Goal: Complete application form

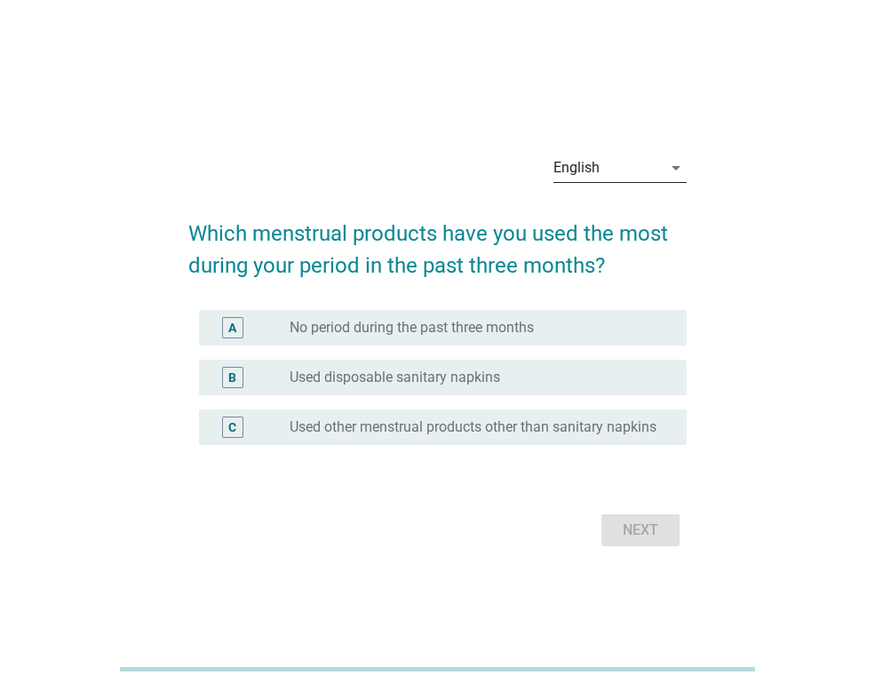
click at [656, 159] on div "English" at bounding box center [608, 168] width 108 height 28
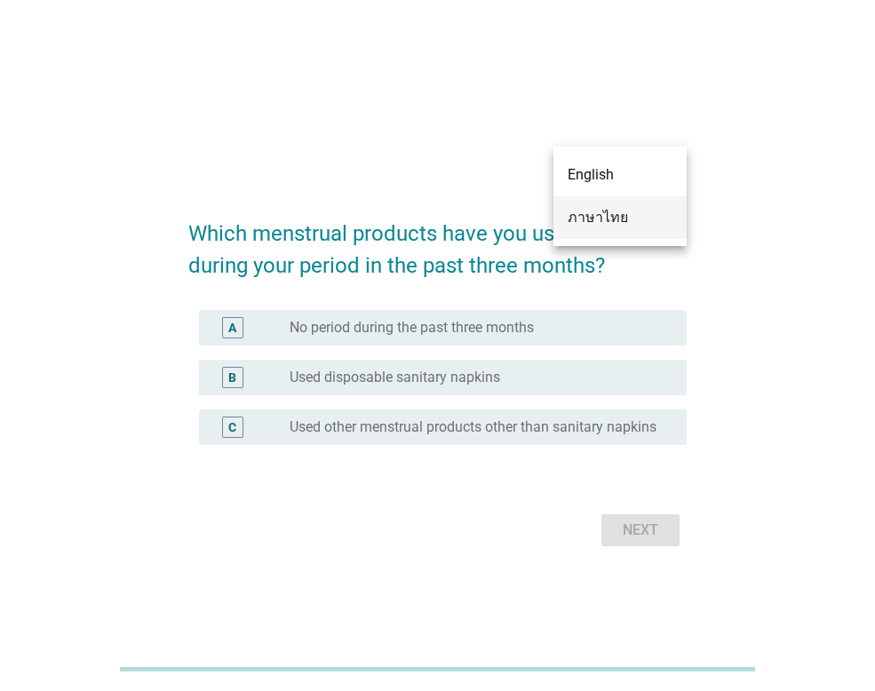
click at [658, 220] on div "ภาษาไทย" at bounding box center [620, 217] width 105 height 21
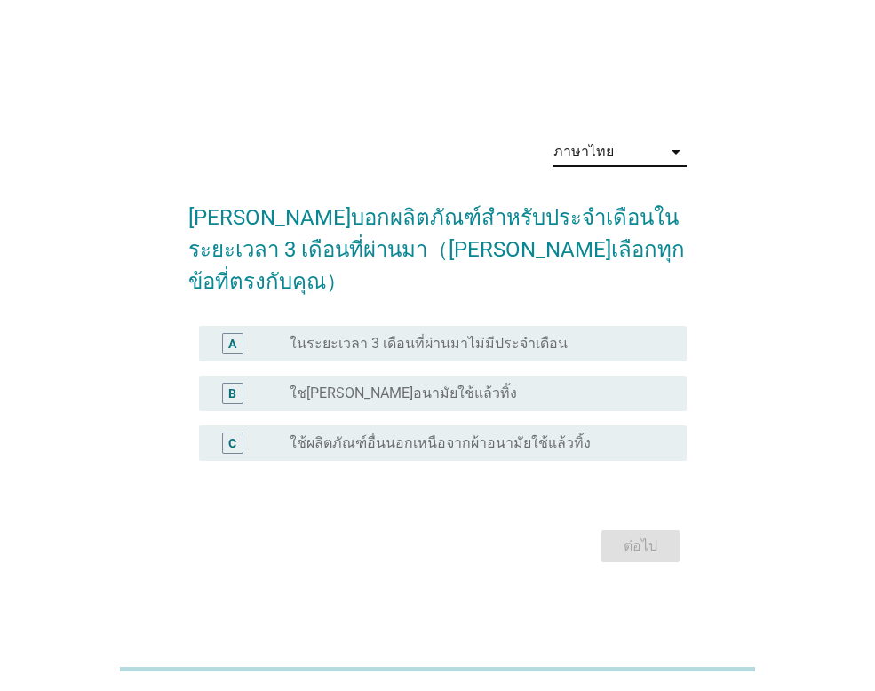
click at [402, 385] on label "ใช[PERSON_NAME]อนามัยใช้แล้วทิ้ง" at bounding box center [404, 394] width 228 height 18
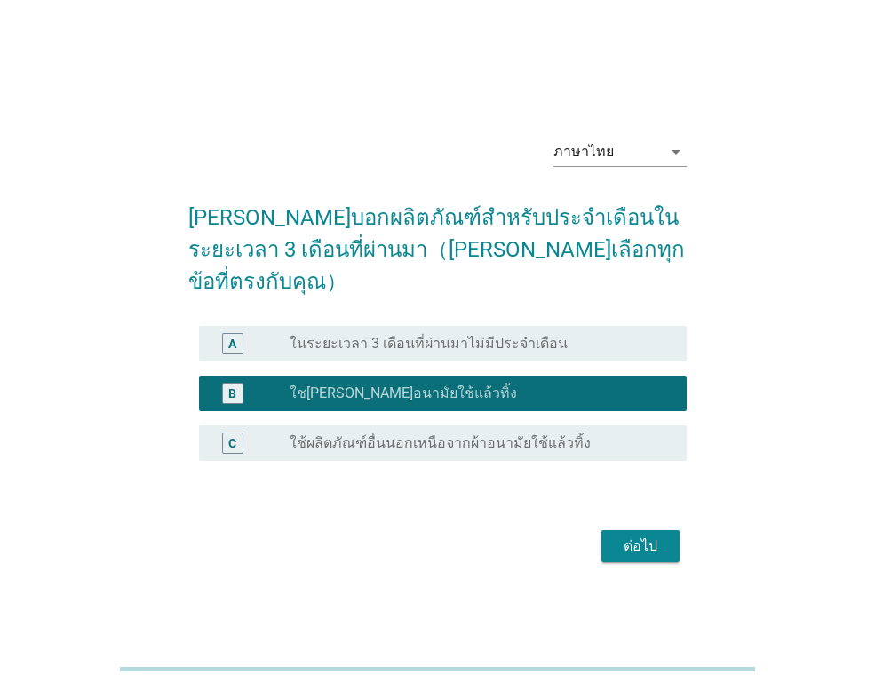
click at [632, 536] on div "ต่อไป" at bounding box center [641, 546] width 50 height 21
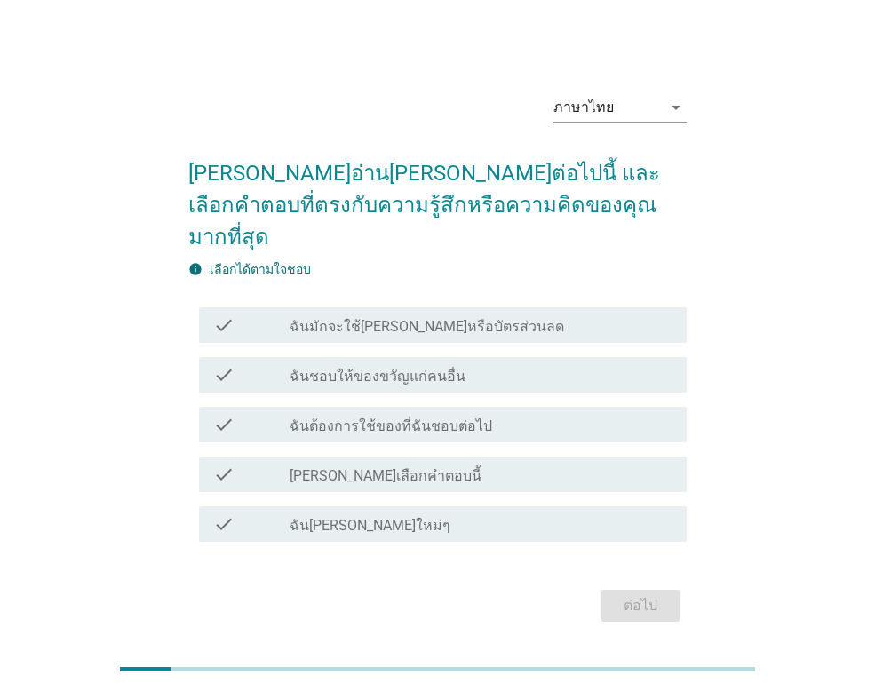
click at [370, 318] on label "ฉันมักจะใช้[PERSON_NAME]หรือบัตรส่วนลด" at bounding box center [427, 327] width 275 height 18
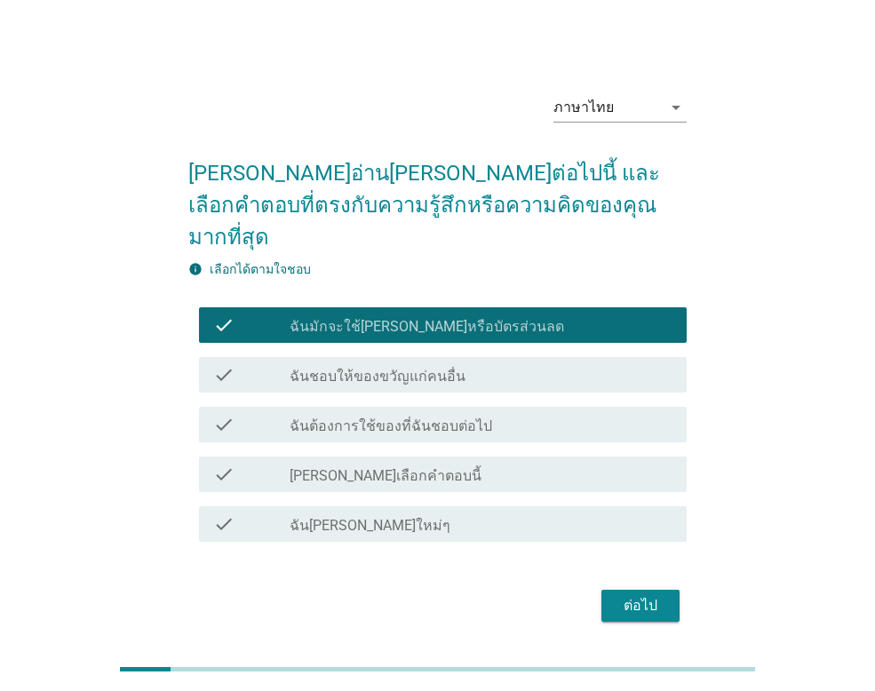
click at [372, 368] on label "ฉันชอบให้ของขวัญแก่คนอื่น" at bounding box center [378, 377] width 176 height 18
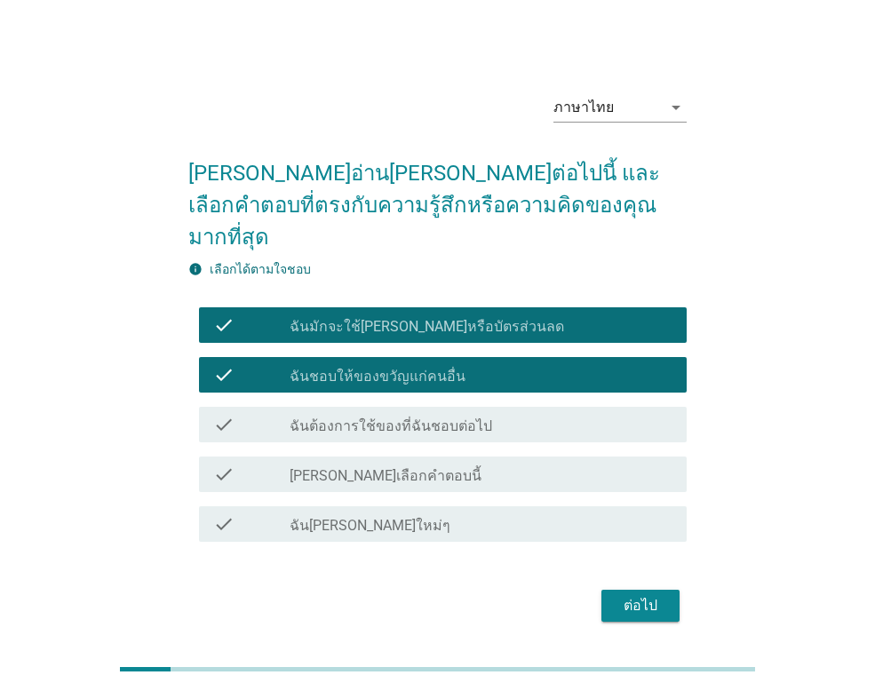
click at [635, 595] on div "ต่อไป" at bounding box center [641, 605] width 50 height 21
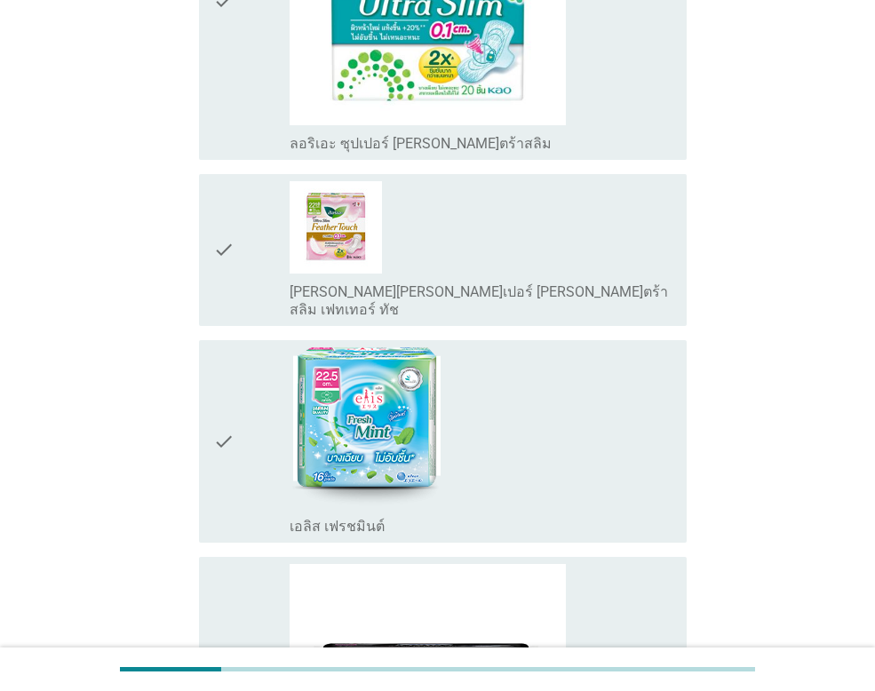
scroll to position [800, 0]
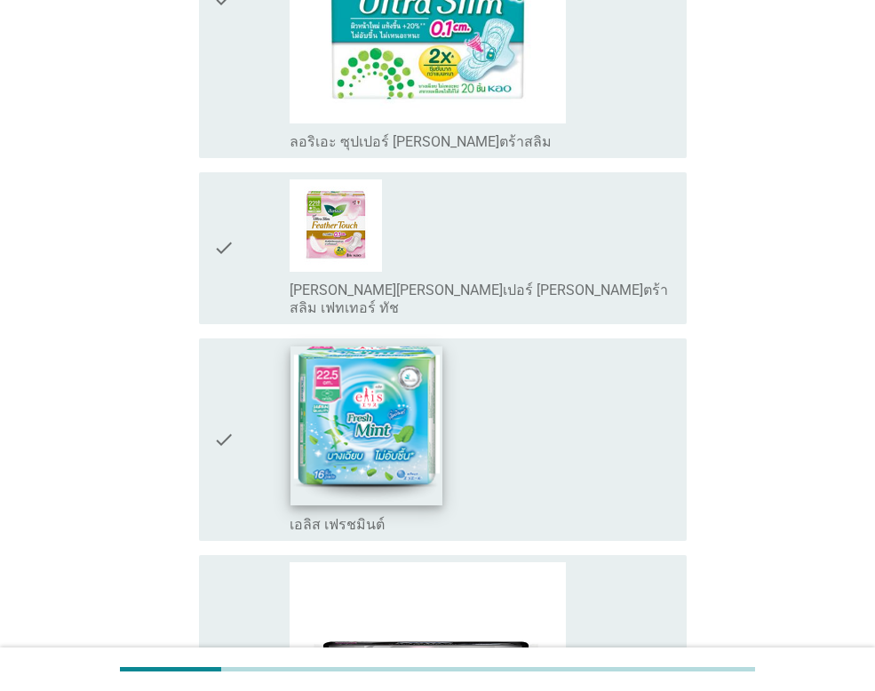
click at [368, 432] on img at bounding box center [367, 426] width 152 height 159
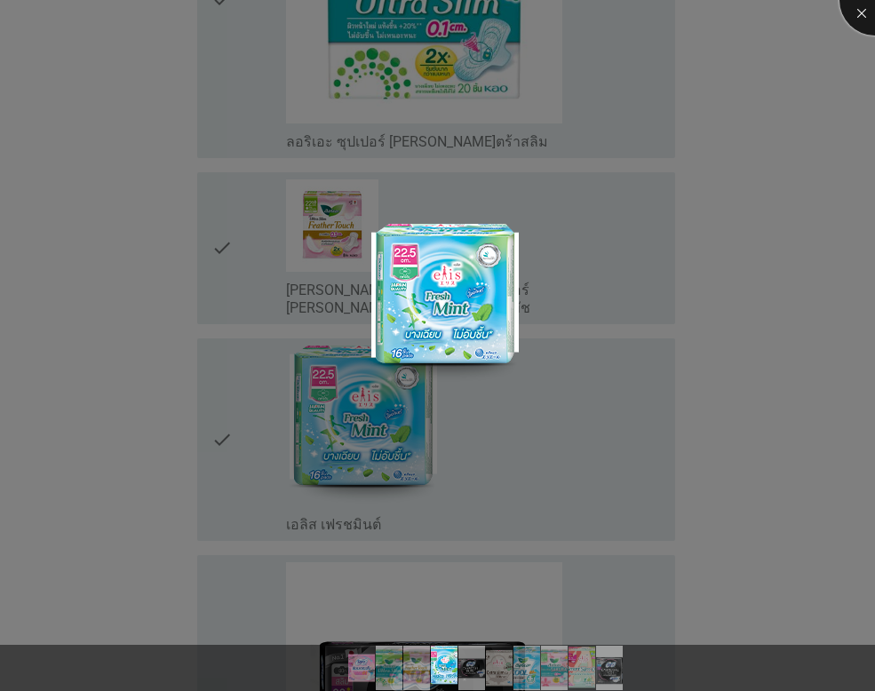
click at [867, 12] on div at bounding box center [875, -1] width 71 height 71
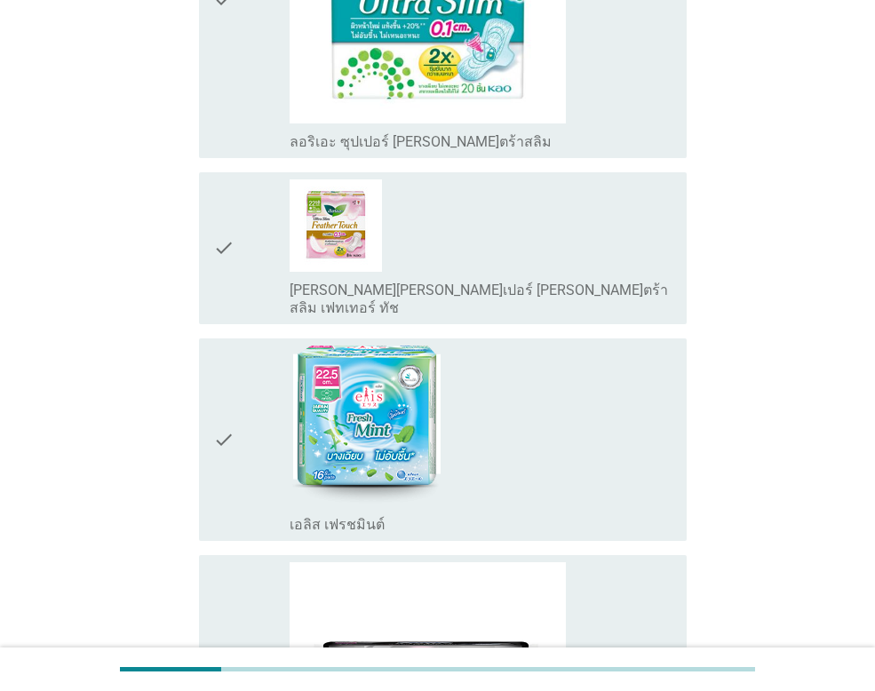
click at [224, 420] on icon "check" at bounding box center [223, 440] width 21 height 188
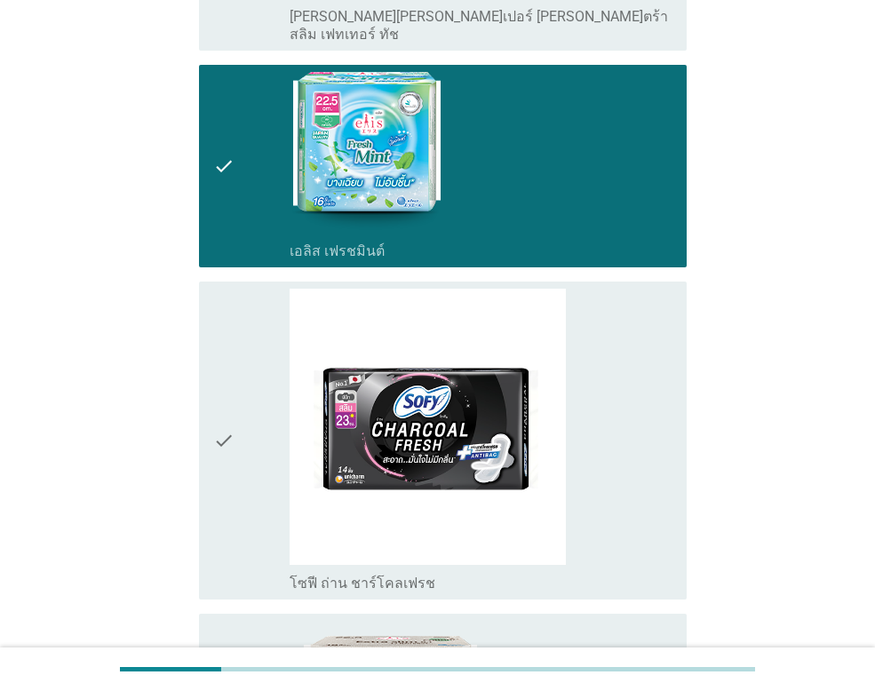
scroll to position [1696, 0]
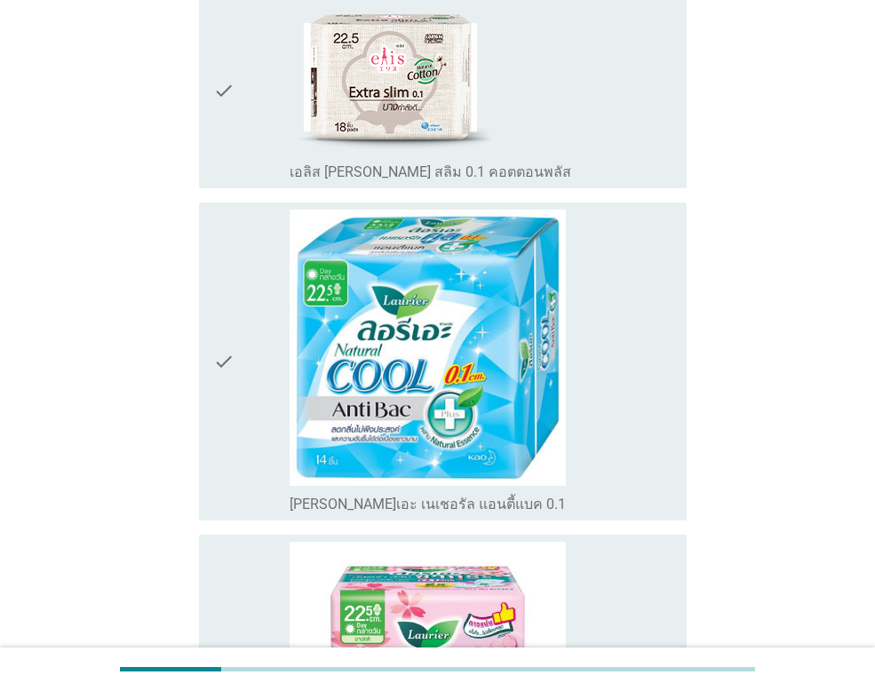
click at [219, 344] on icon "check" at bounding box center [223, 362] width 21 height 304
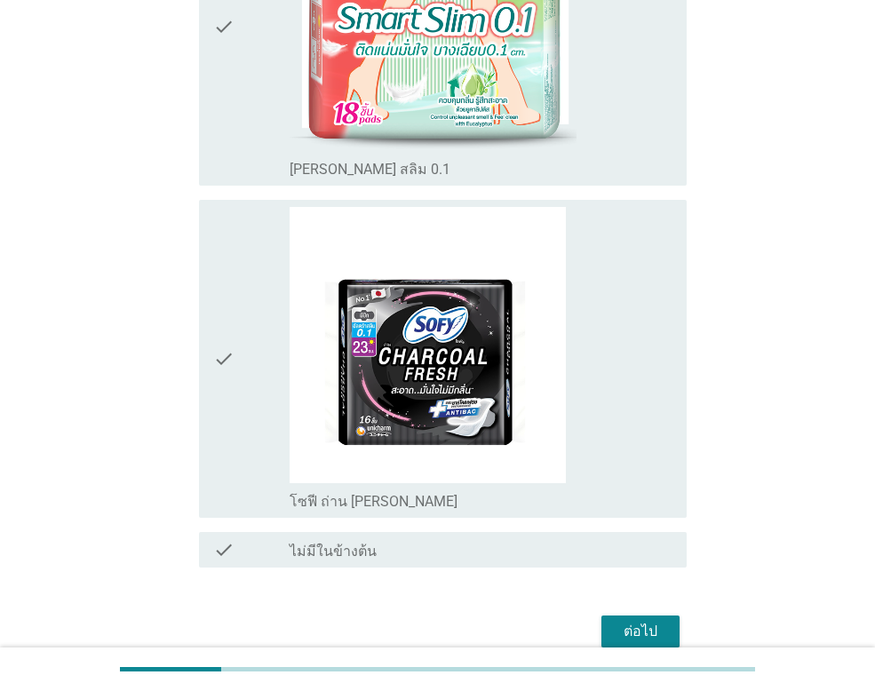
scroll to position [2762, 0]
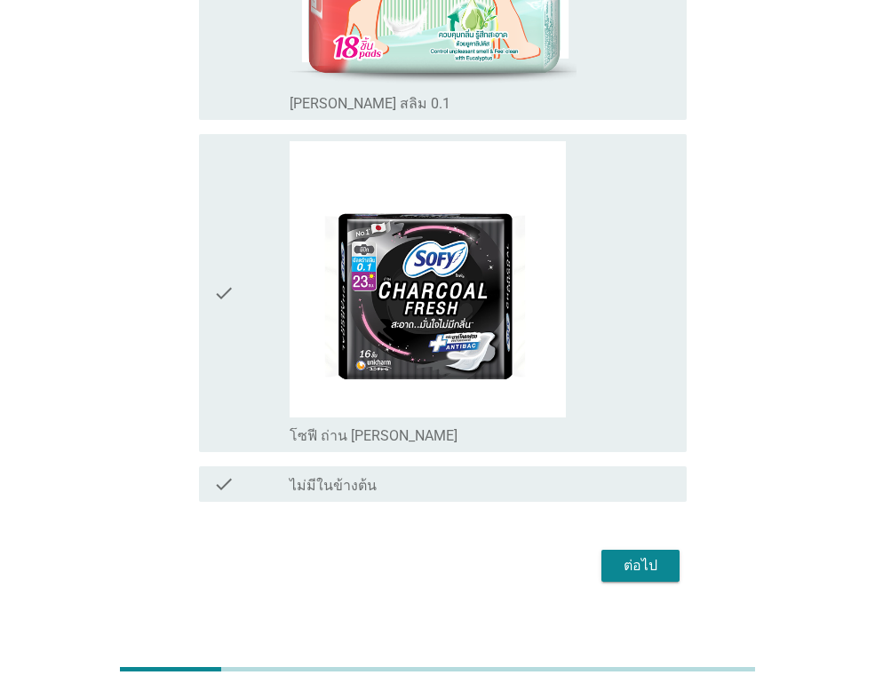
click at [672, 551] on button "ต่อไป" at bounding box center [641, 566] width 78 height 32
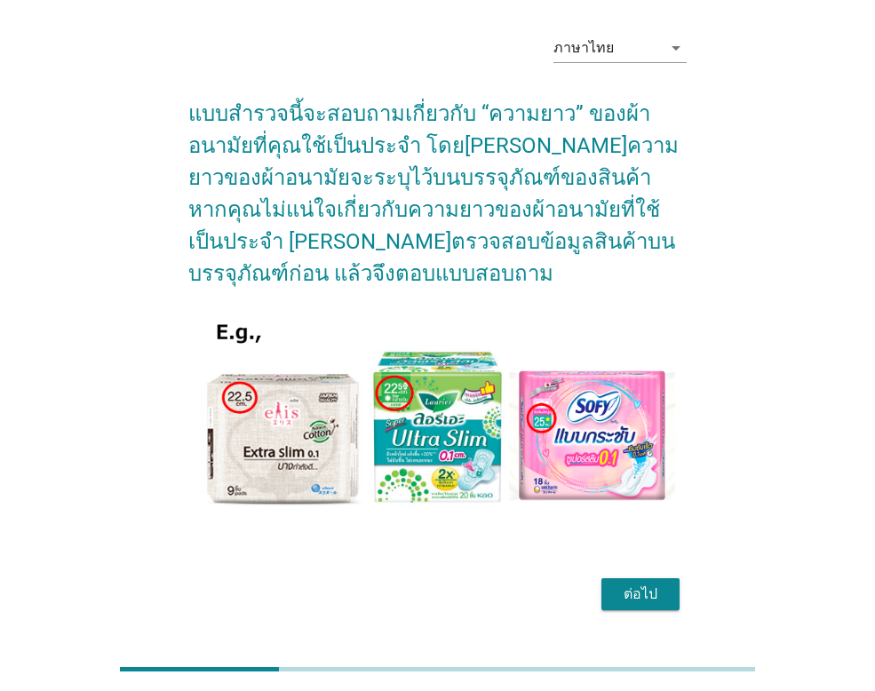
scroll to position [89, 0]
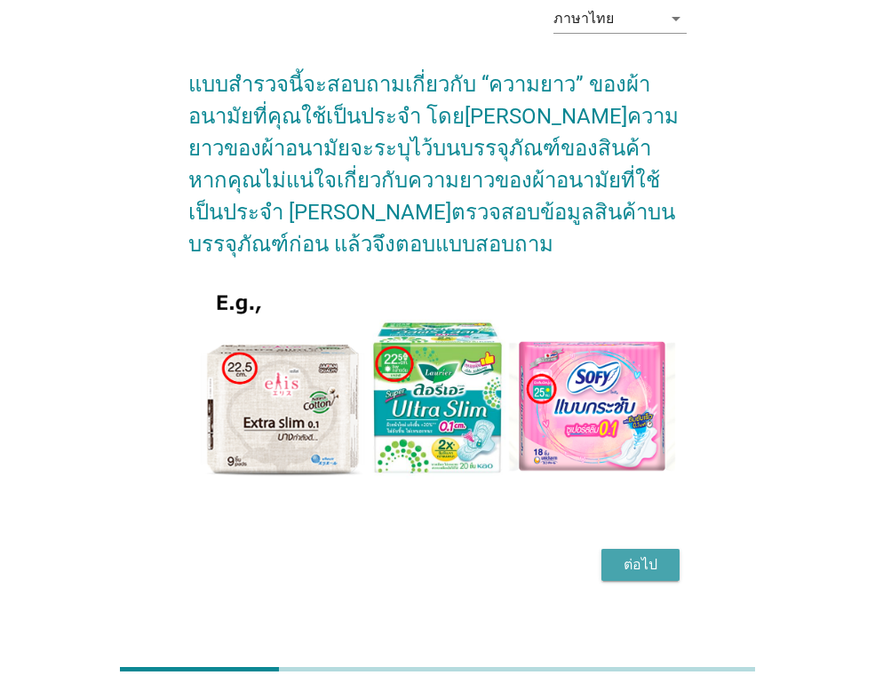
click at [650, 560] on div "ต่อไป" at bounding box center [641, 565] width 50 height 21
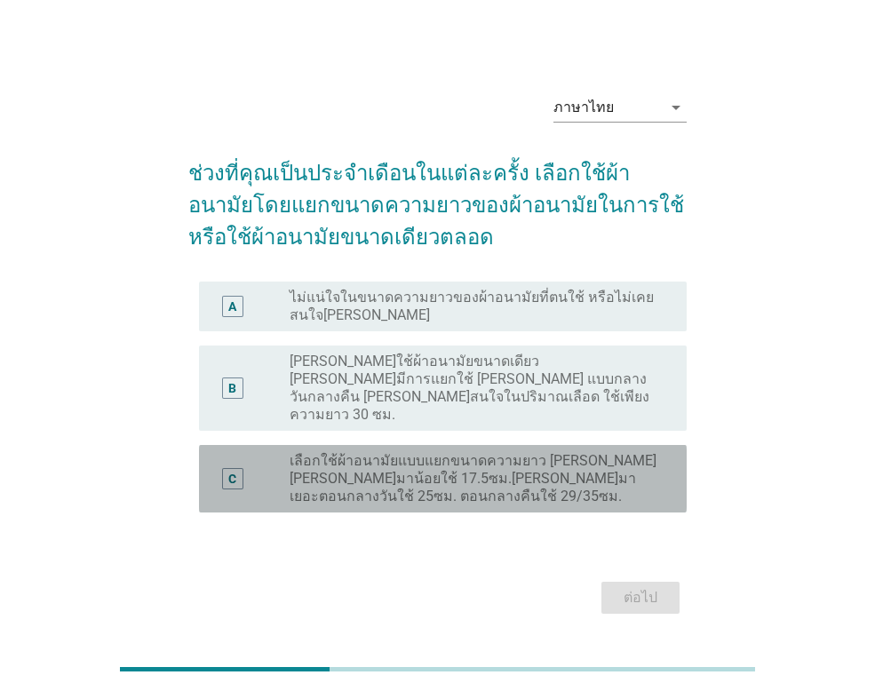
click at [235, 469] on div "C" at bounding box center [232, 478] width 8 height 19
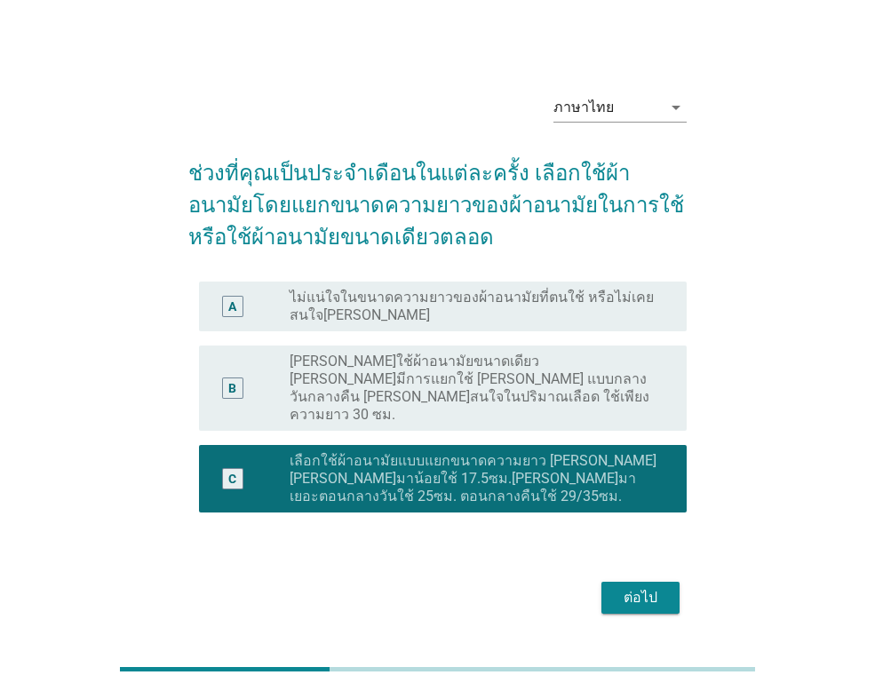
click at [652, 587] on div "ต่อไป" at bounding box center [641, 597] width 50 height 21
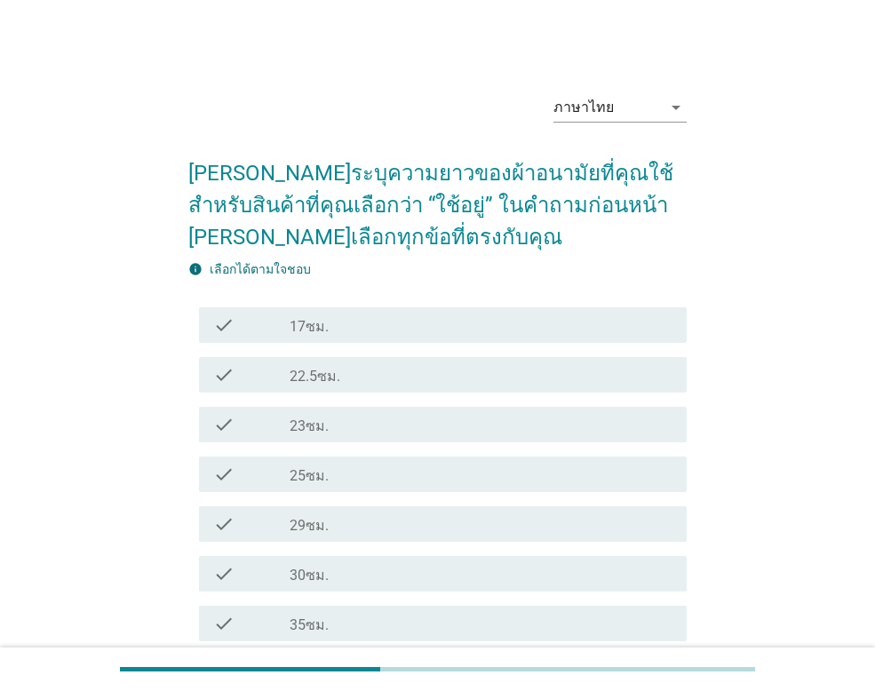
click at [225, 323] on icon "check" at bounding box center [223, 325] width 21 height 21
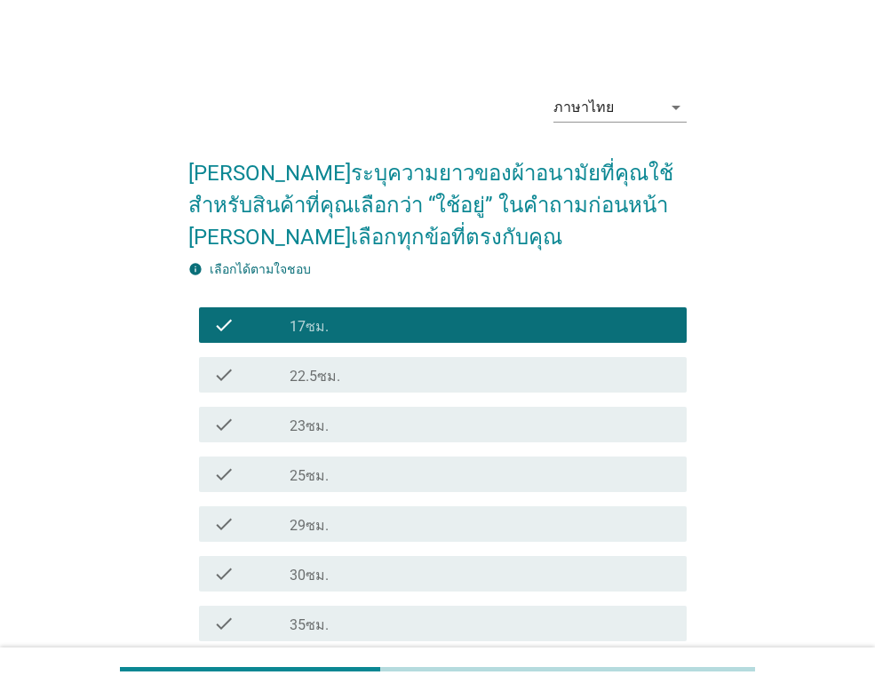
click at [303, 323] on label "17ซม." at bounding box center [309, 327] width 39 height 18
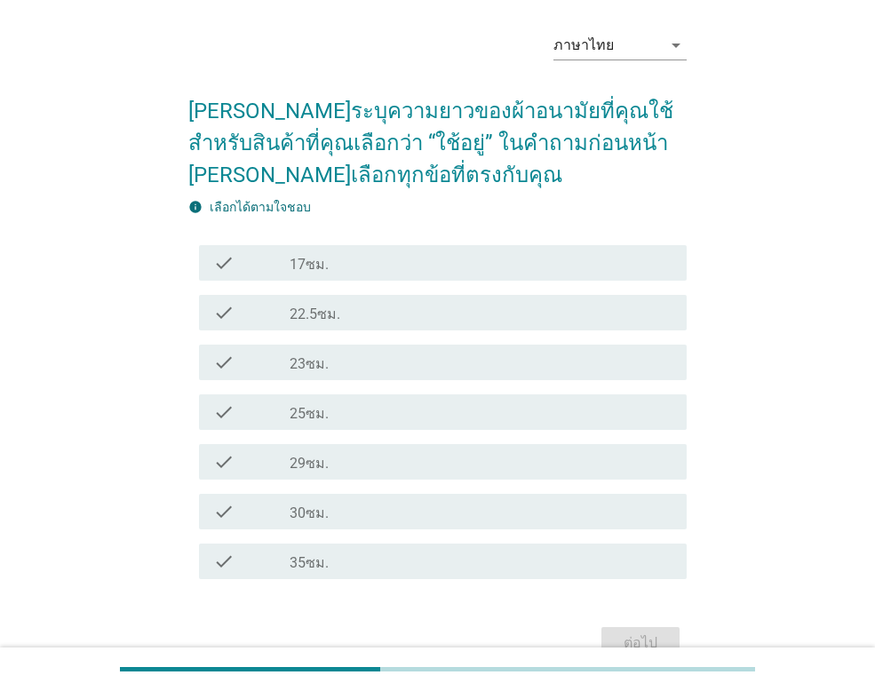
scroll to position [157, 0]
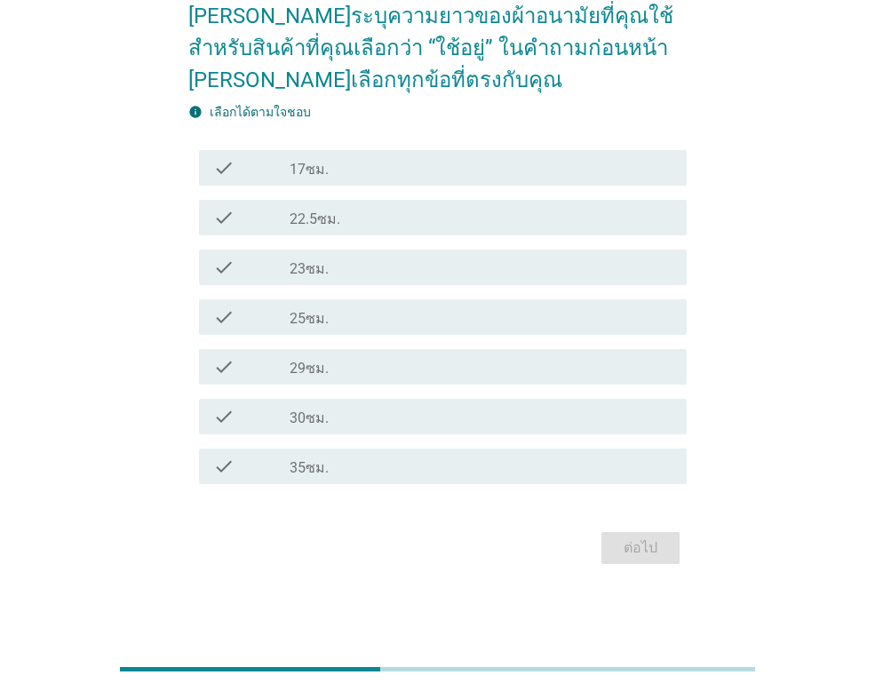
click at [221, 410] on icon "check" at bounding box center [223, 416] width 21 height 21
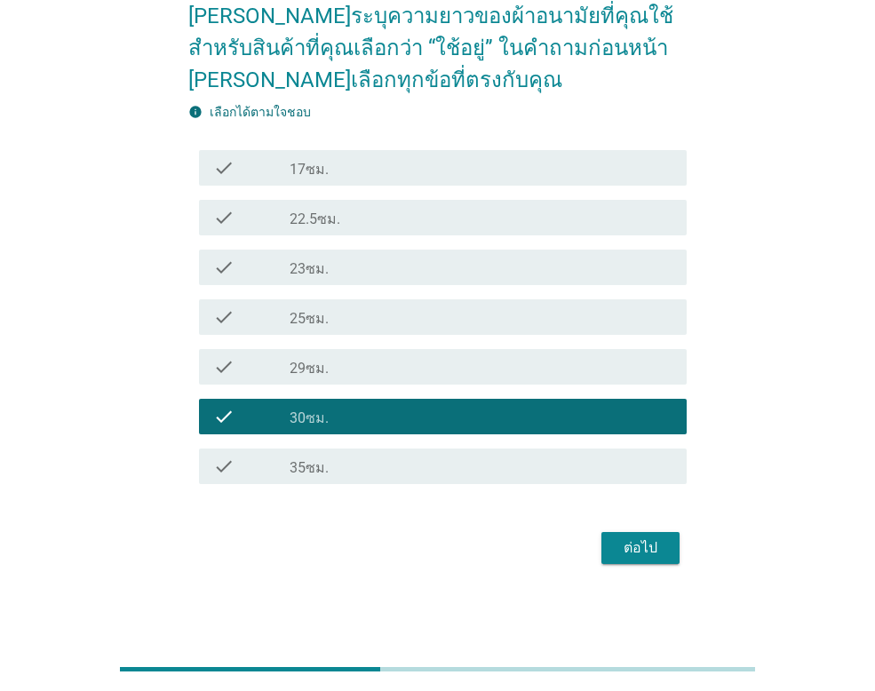
click at [228, 219] on icon "check" at bounding box center [223, 217] width 21 height 21
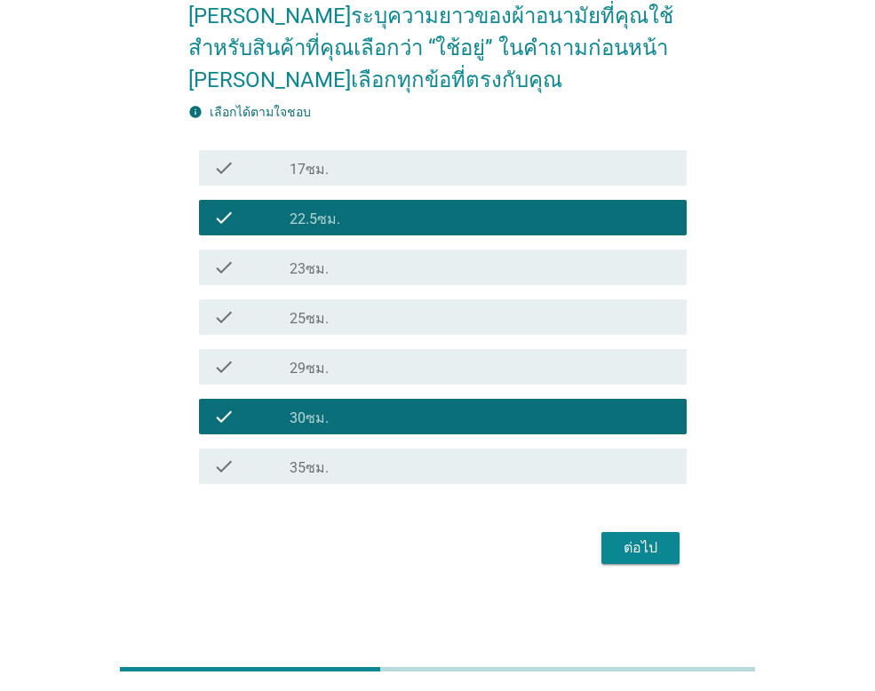
click at [660, 555] on div "ต่อไป" at bounding box center [641, 548] width 50 height 21
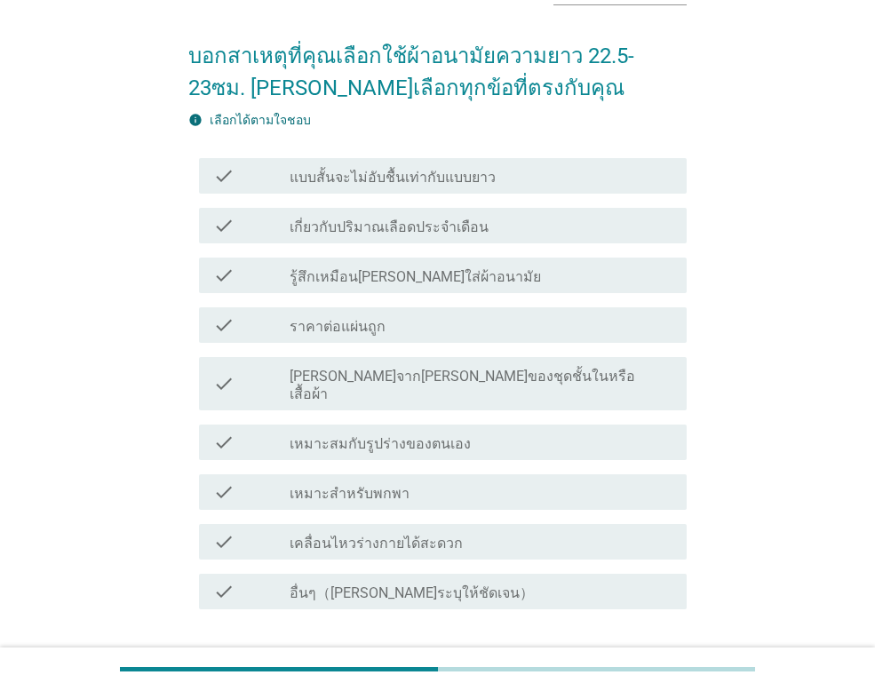
scroll to position [89, 0]
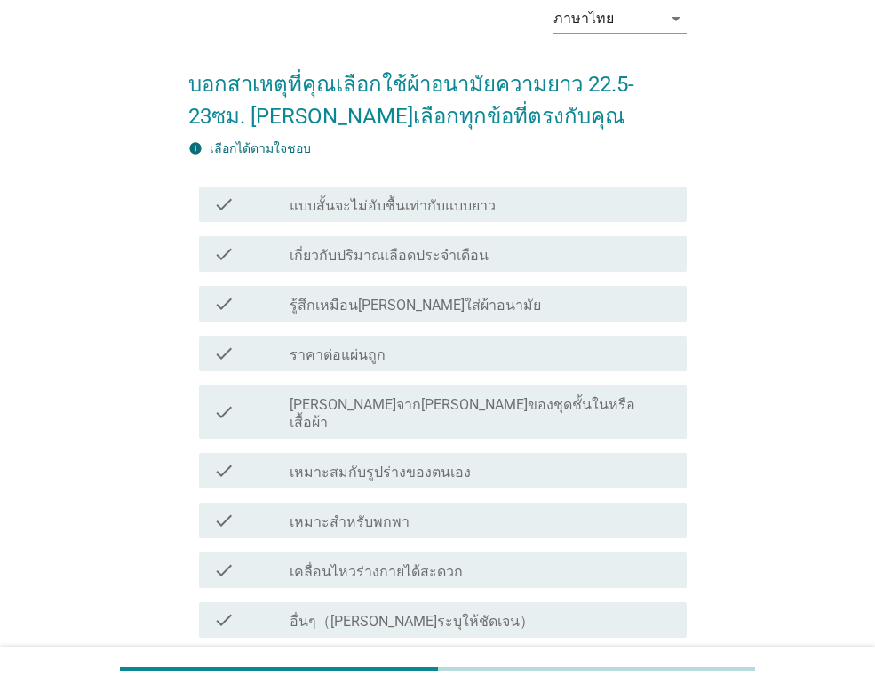
click at [449, 563] on label "เคลื่อนไหวร่างกายได้สะดวก" at bounding box center [376, 572] width 173 height 18
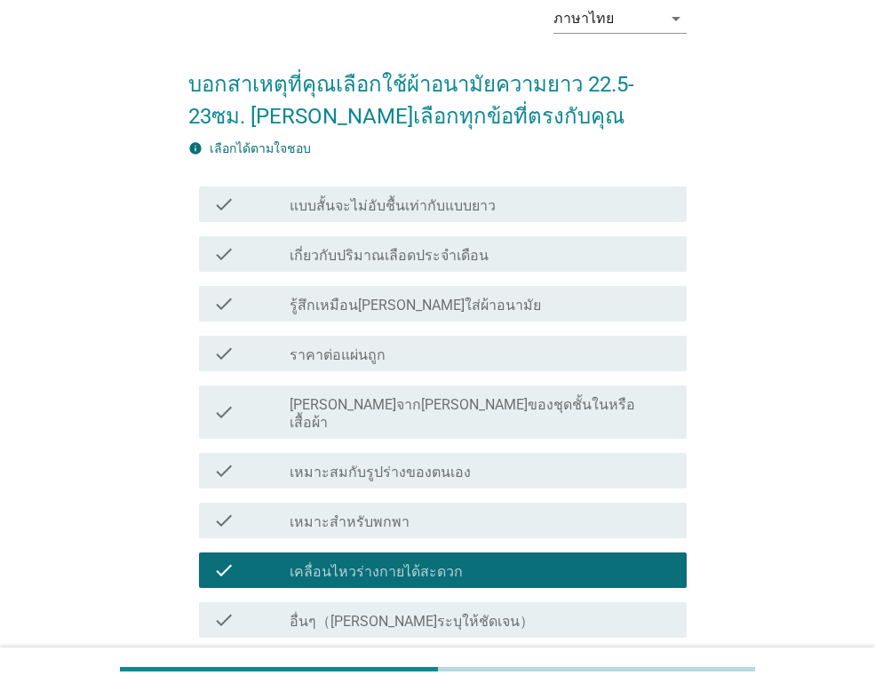
scroll to position [178, 0]
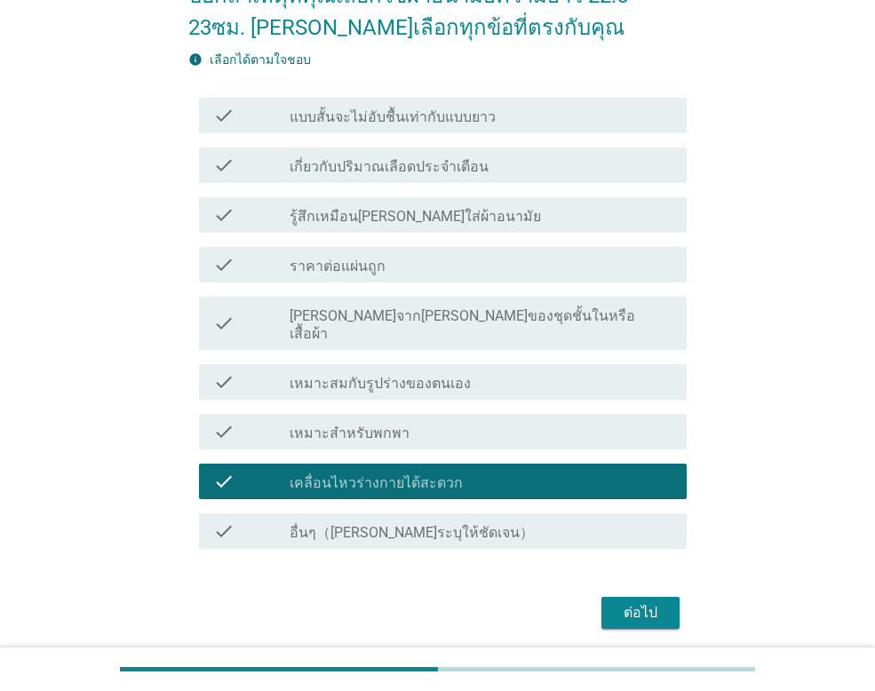
click at [667, 597] on button "ต่อไป" at bounding box center [641, 613] width 78 height 32
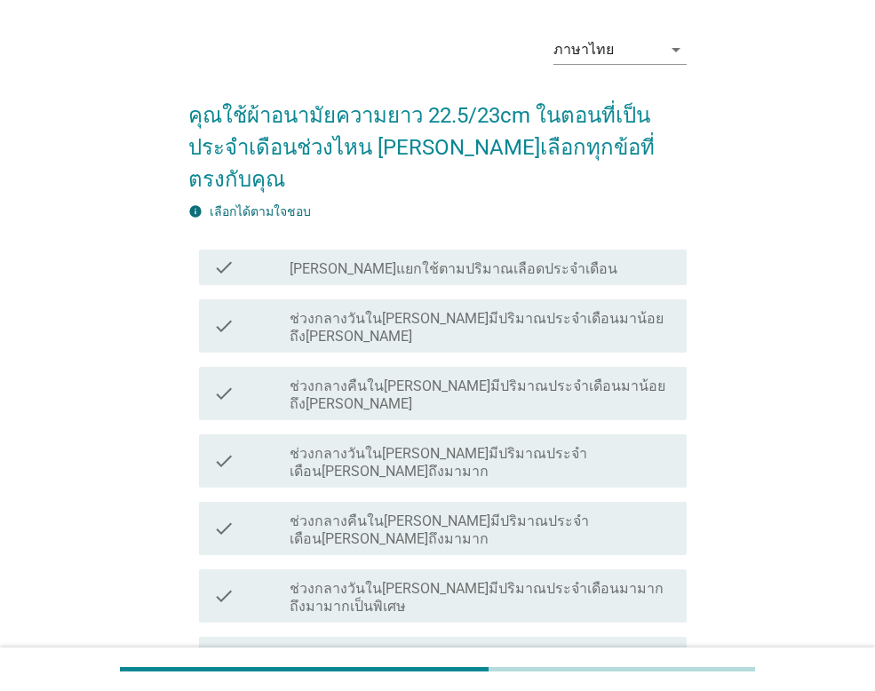
scroll to position [89, 0]
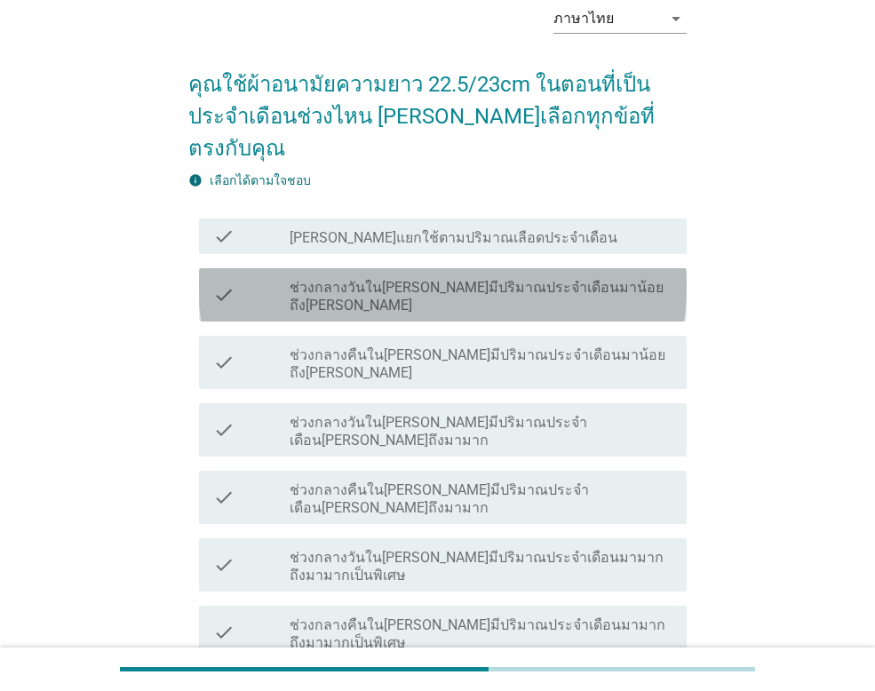
click at [485, 279] on label "ช่วงกลางวันใน[PERSON_NAME]มีปริมาณประจำเดือนมาน้อยถึง[PERSON_NAME]" at bounding box center [481, 297] width 383 height 36
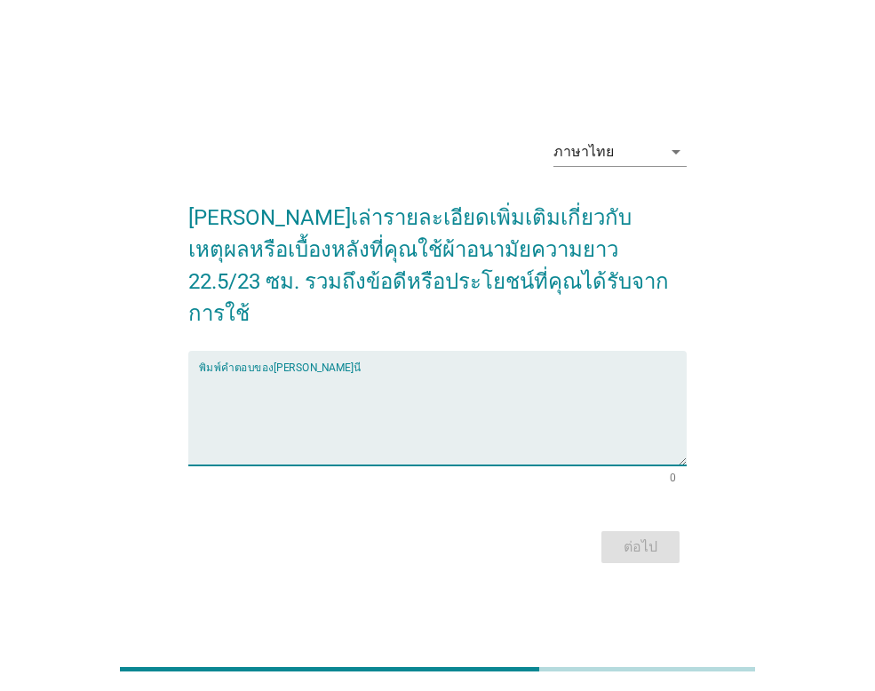
click at [307, 376] on textarea "พิมพ์คำตอบของคุณ ที่นี่" at bounding box center [443, 418] width 488 height 93
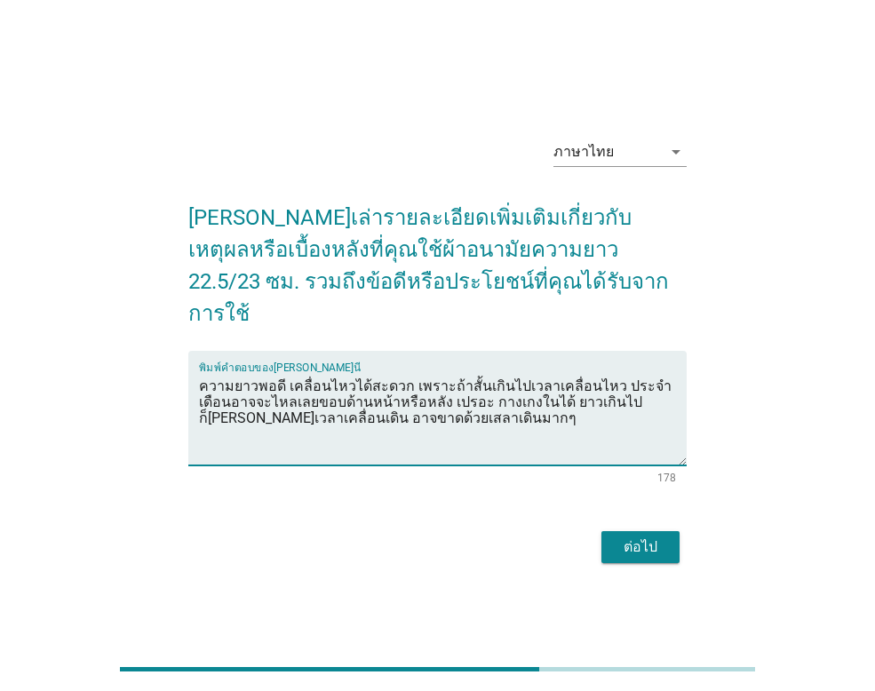
click at [349, 398] on textarea "ความยาวพอดี เคลื่อนไหวได้สะดวก เพราะถ้าสั้นเกินไปเวลาเคลื่อนไหว ประจำเดือนอาจจะ…" at bounding box center [443, 418] width 488 height 93
type textarea "ความยาวพอดี เคลื่อนไหวได้สะดวก เพราะถ้าสั้นเกินไปเวลาเคลื่อนไหว ประจำเดือนอาจจะ…"
click at [629, 531] on button "ต่อไป" at bounding box center [641, 547] width 78 height 32
